Goal: Task Accomplishment & Management: Manage account settings

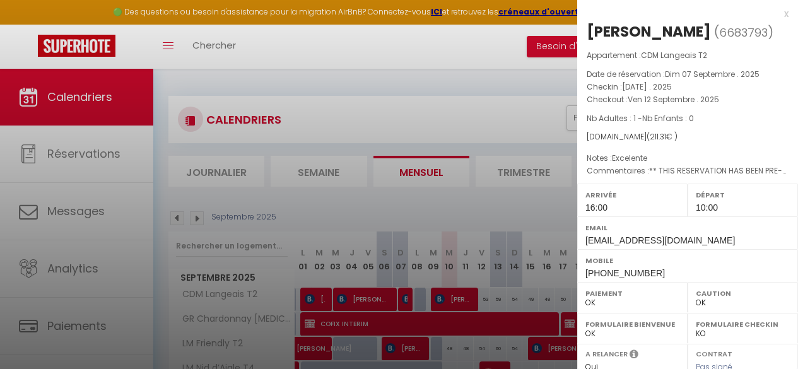
select select "0"
select select "21996"
drag, startPoint x: 234, startPoint y: 230, endPoint x: 579, endPoint y: 112, distance: 365.4
click at [234, 230] on div at bounding box center [399, 184] width 798 height 369
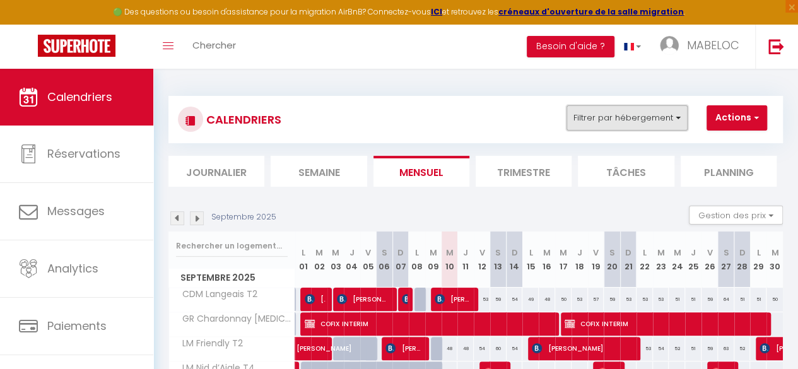
click at [590, 124] on button "Filtrer par hébergement" at bounding box center [627, 117] width 121 height 25
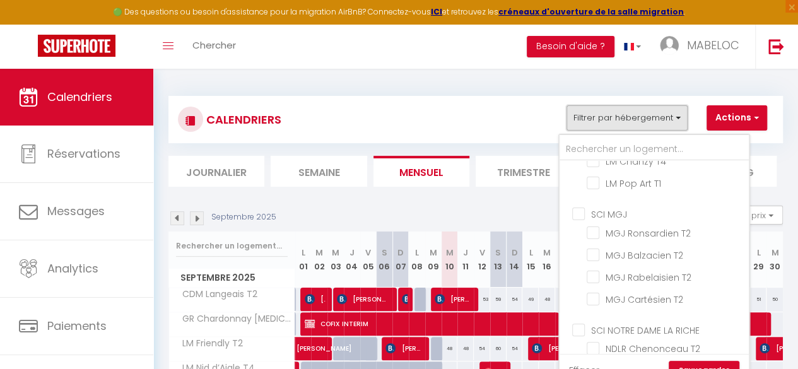
scroll to position [281, 0]
click at [615, 218] on input "SCI MGJ" at bounding box center [666, 212] width 189 height 13
checkbox input "true"
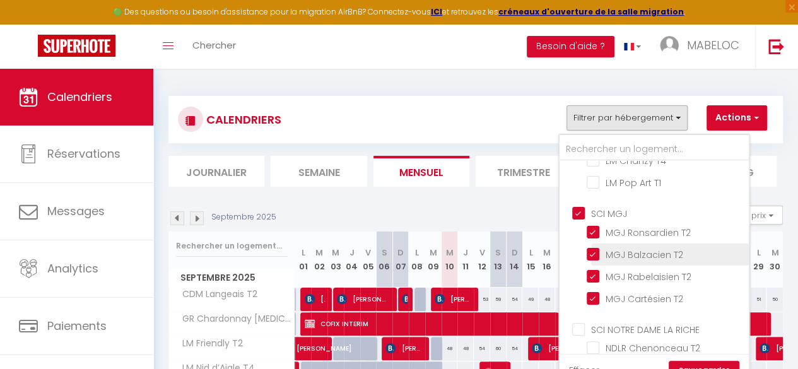
checkbox input "false"
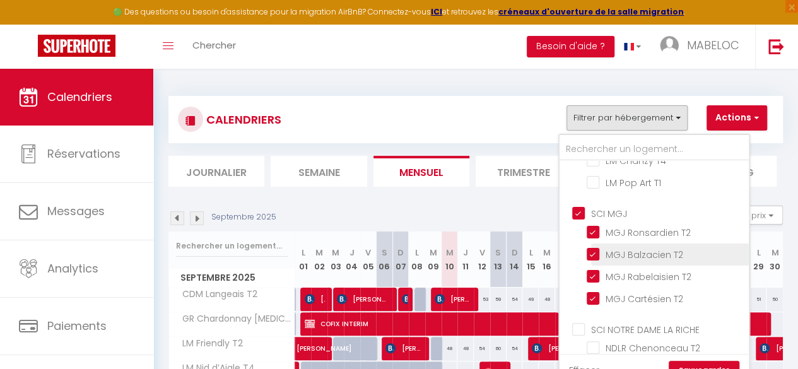
checkbox input "false"
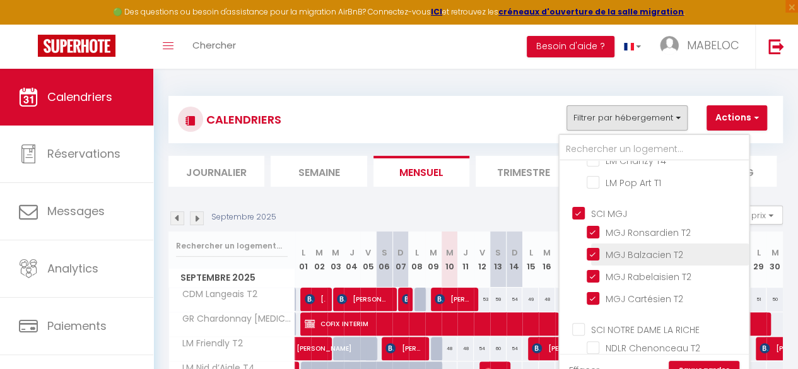
checkbox input "false"
checkbox input "true"
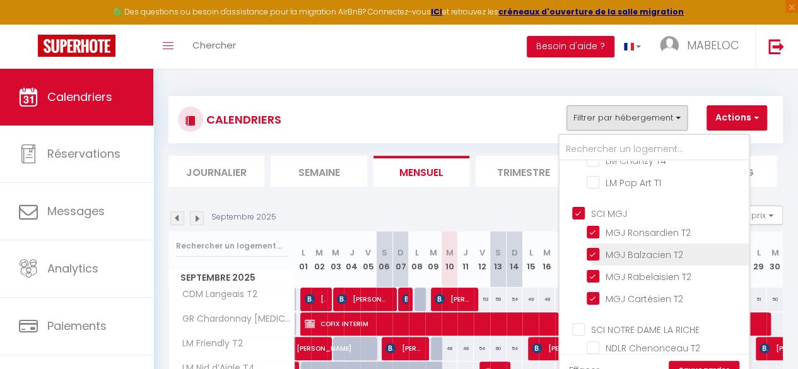
checkbox input "true"
checkbox input "false"
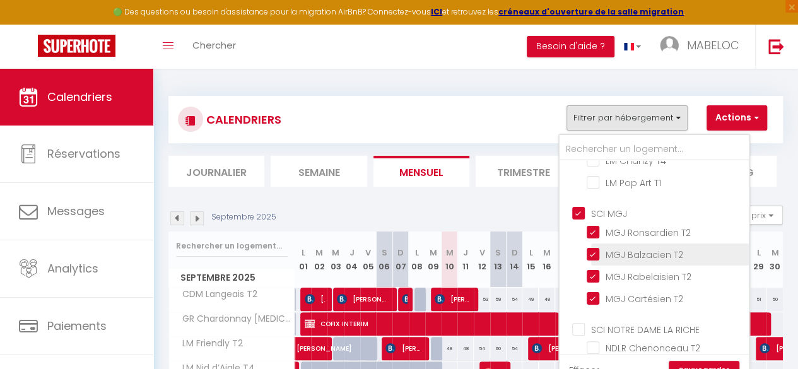
checkbox input "false"
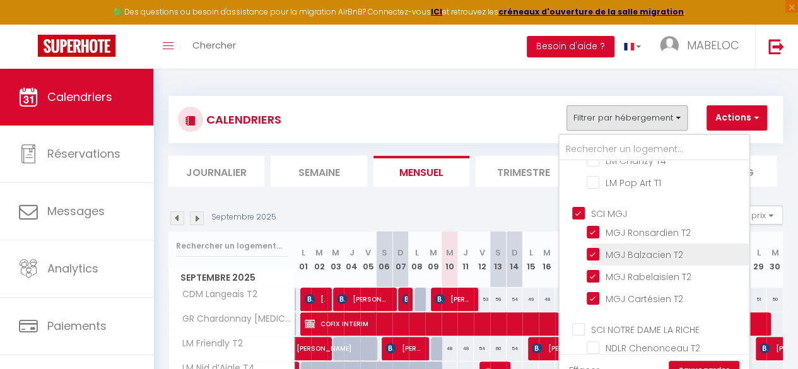
checkbox input "false"
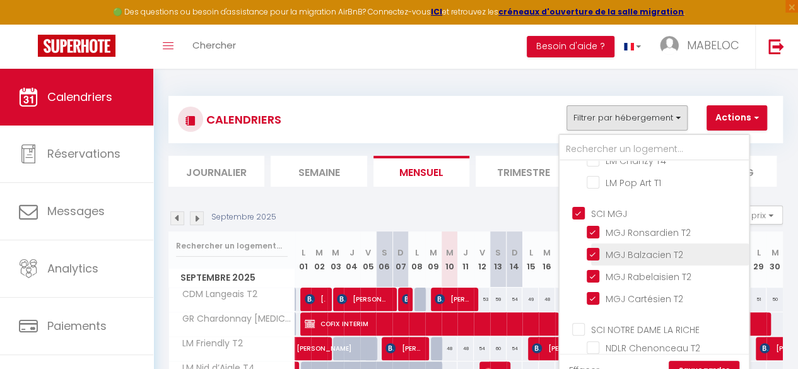
checkbox input "false"
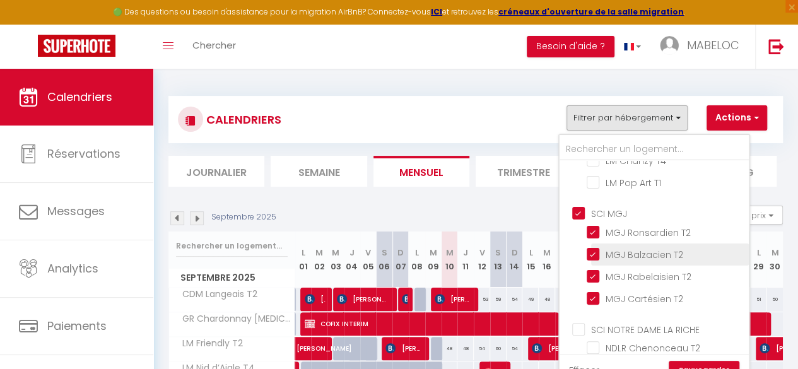
checkbox input "false"
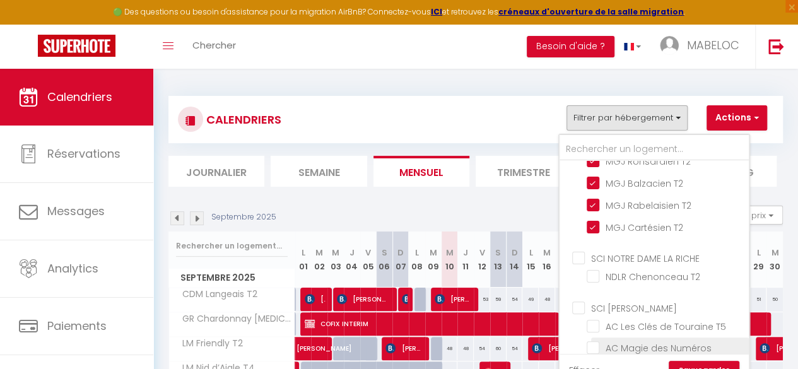
scroll to position [353, 0]
click at [689, 361] on link "Sauvegarder" at bounding box center [704, 370] width 71 height 19
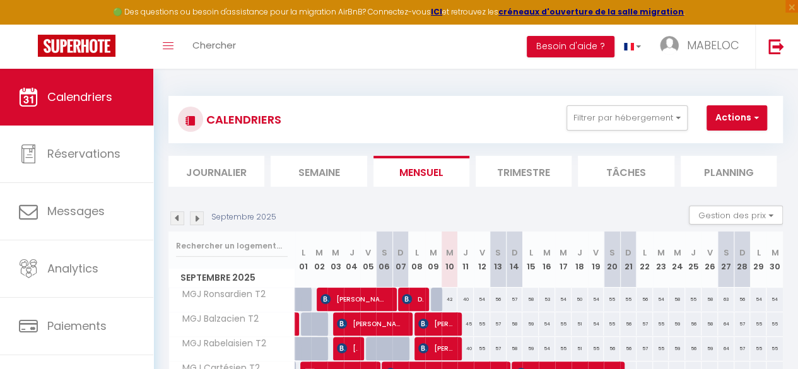
scroll to position [77, 0]
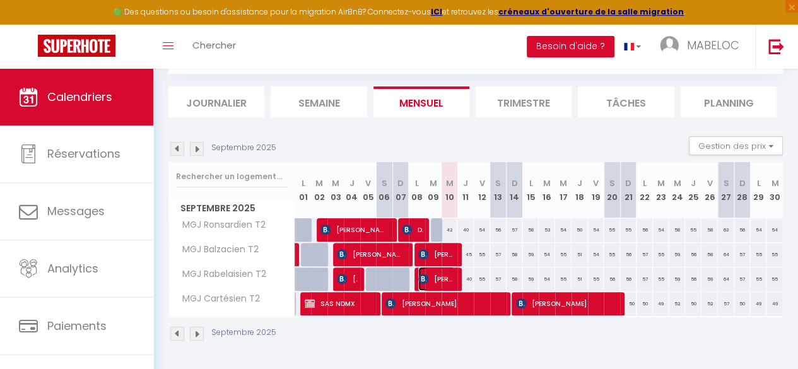
click at [447, 268] on span "[PERSON_NAME]" at bounding box center [436, 279] width 37 height 24
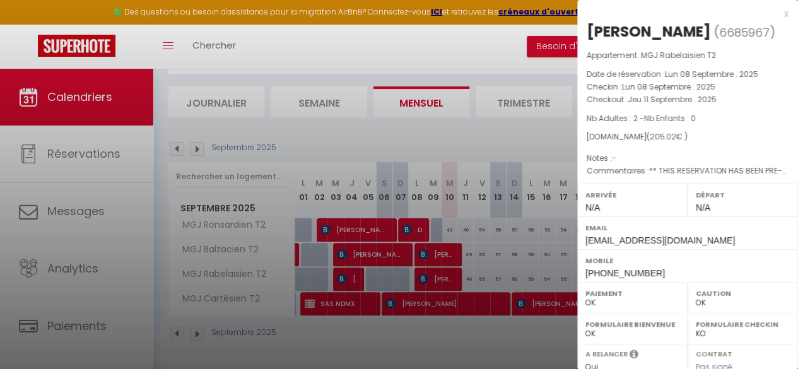
click at [437, 301] on div at bounding box center [399, 184] width 798 height 369
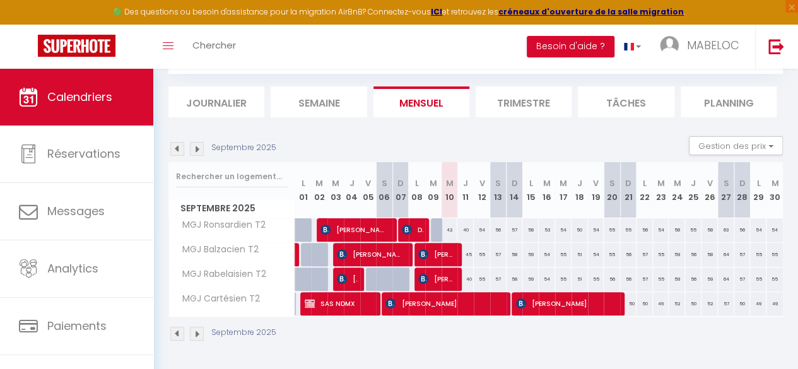
click at [437, 301] on body "🟢 Des questions ou besoin d'assistance pour la migration AirBnB? Connectez-vous…" at bounding box center [399, 184] width 798 height 370
click at [454, 306] on span "[PERSON_NAME]" at bounding box center [443, 304] width 115 height 24
select select "1"
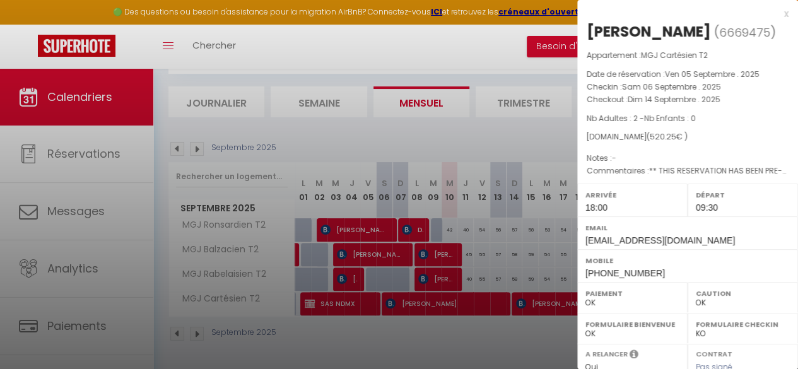
click at [487, 293] on div at bounding box center [399, 184] width 798 height 369
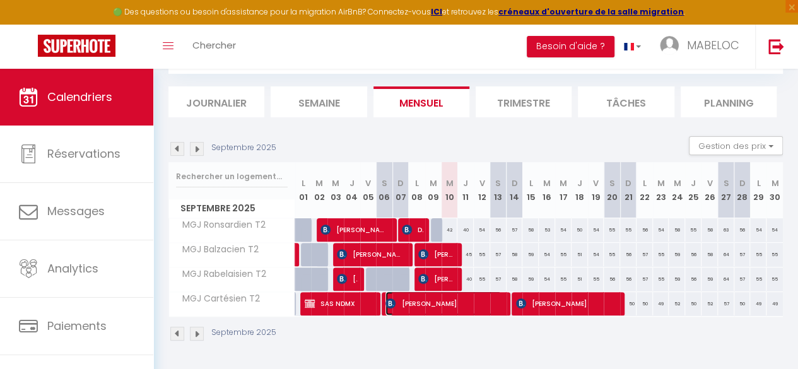
click at [487, 293] on span "[PERSON_NAME]" at bounding box center [443, 304] width 115 height 24
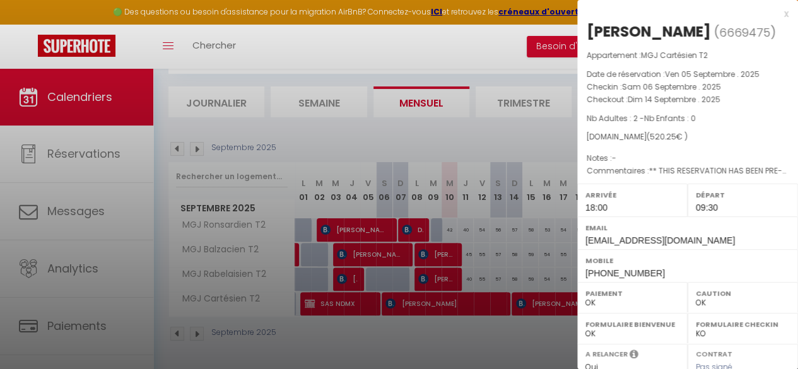
click at [439, 247] on div at bounding box center [399, 184] width 798 height 369
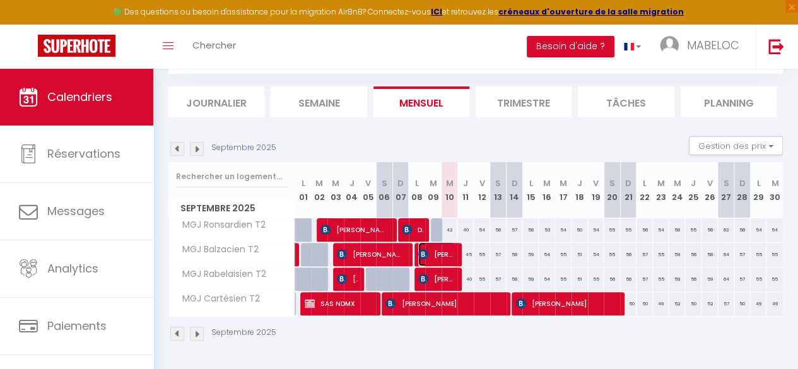
click at [439, 247] on span "[PERSON_NAME]" at bounding box center [436, 254] width 37 height 24
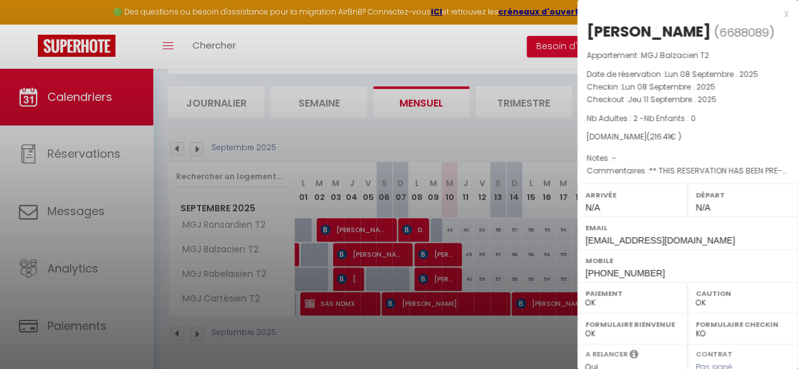
drag, startPoint x: 696, startPoint y: 30, endPoint x: 584, endPoint y: 30, distance: 112.3
click at [584, 30] on div "[PERSON_NAME] ( 6688089 ) Appartement : MGJ Balzacien T2 Date de réservation : …" at bounding box center [687, 295] width 221 height 548
click at [774, 13] on div "x" at bounding box center [682, 13] width 211 height 15
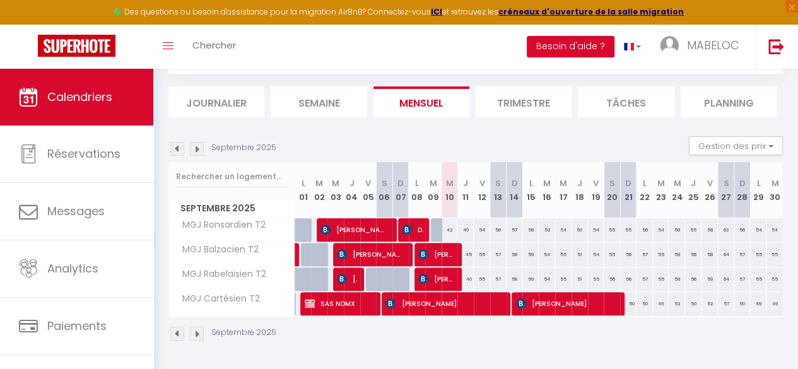
scroll to position [0, 0]
